Goal: Find specific page/section

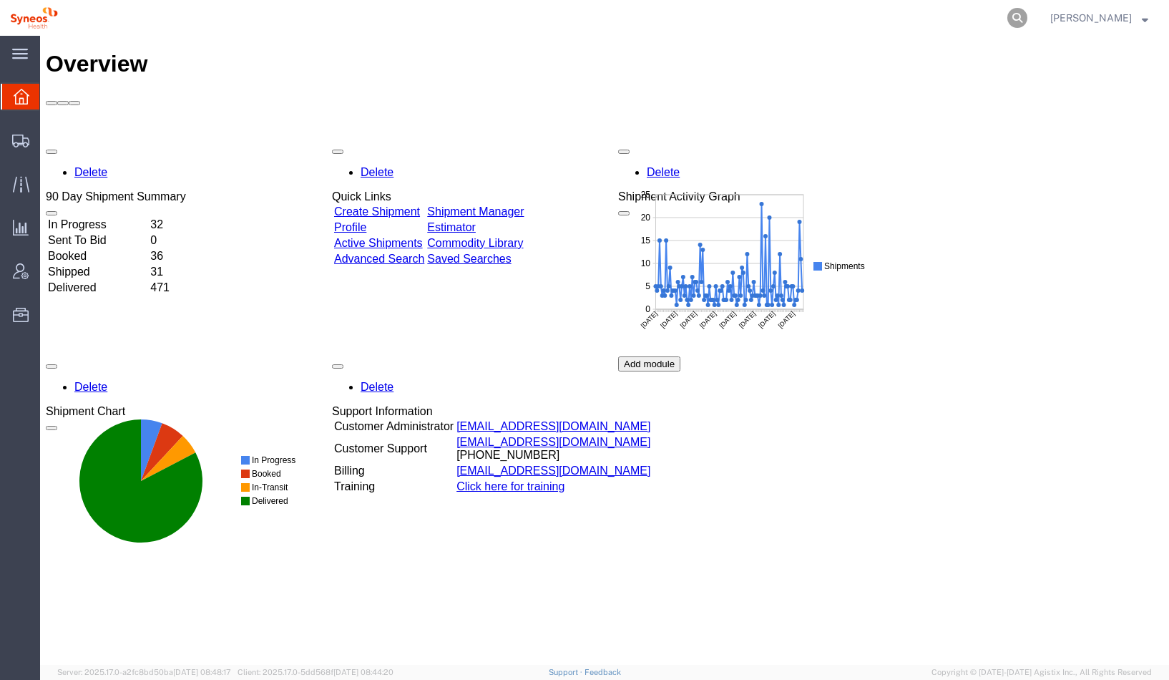
click at [1028, 23] on icon at bounding box center [1018, 18] width 20 height 20
click at [655, 19] on input "search" at bounding box center [789, 18] width 435 height 34
type input "392146820317"
